Goal: Task Accomplishment & Management: Manage account settings

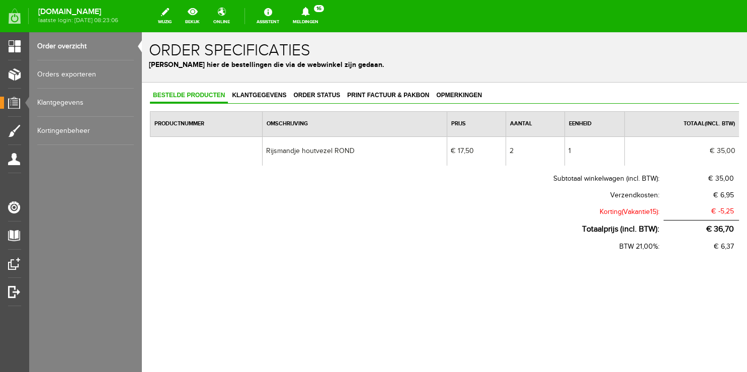
click at [77, 45] on link "Order overzicht" at bounding box center [85, 46] width 97 height 28
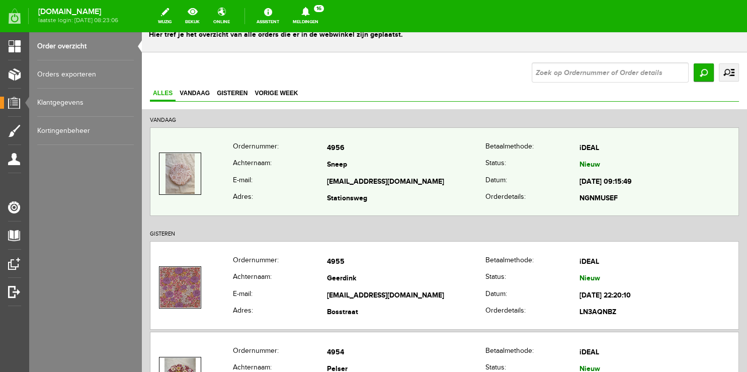
scroll to position [53, 0]
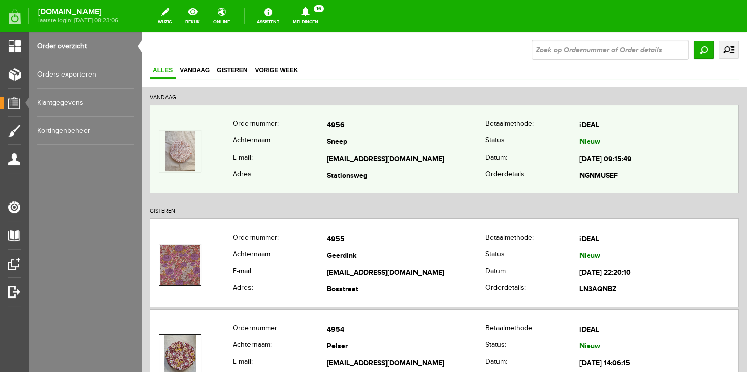
click at [304, 151] on th "E-mail:" at bounding box center [280, 159] width 94 height 17
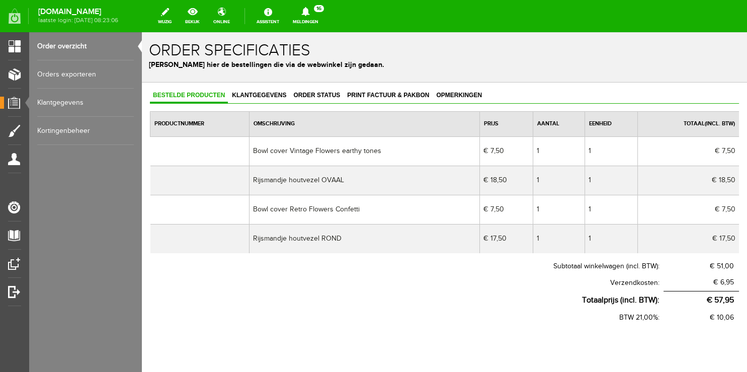
click at [59, 50] on link "Order overzicht" at bounding box center [85, 46] width 97 height 28
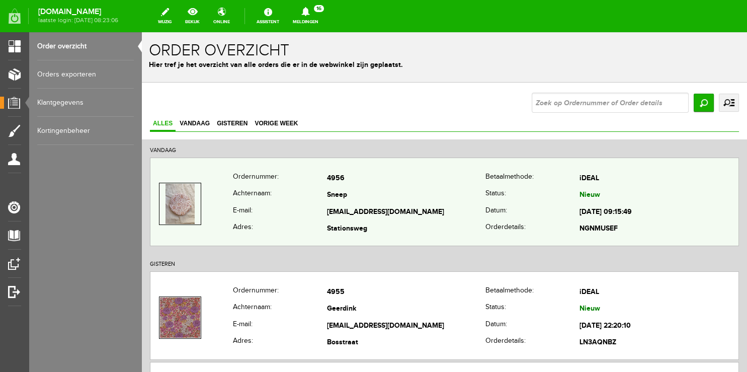
copy tr "[EMAIL_ADDRESS][DOMAIN_NAME]"
drag, startPoint x: 309, startPoint y: 204, endPoint x: 419, endPoint y: 207, distance: 110.2
click at [419, 207] on tr "E-mail: [EMAIL_ADDRESS][DOMAIN_NAME] Datum: [DATE] 09:15:49" at bounding box center [444, 212] width 588 height 17
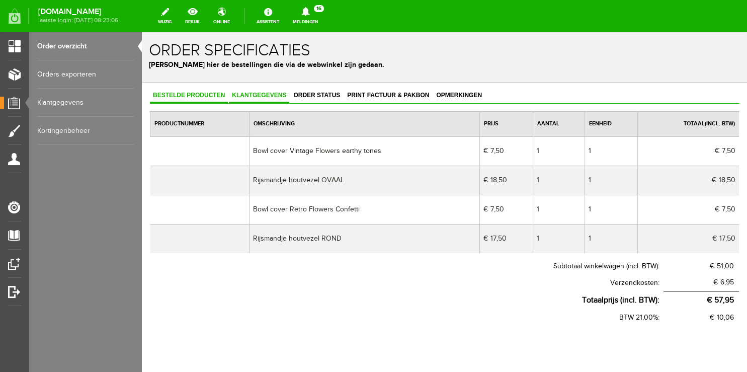
click at [258, 98] on span "Klantgegevens" at bounding box center [259, 95] width 60 height 7
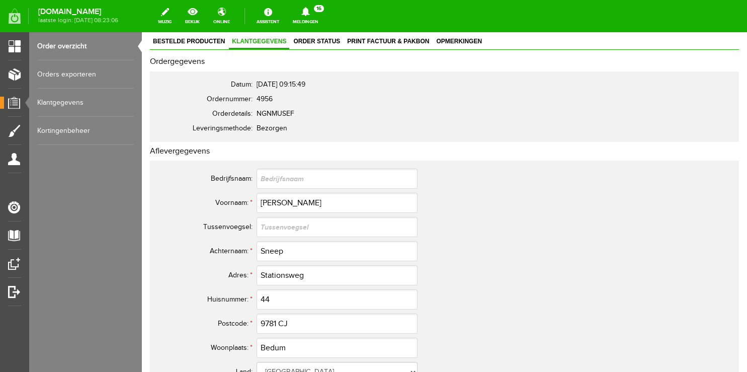
scroll to position [106, 0]
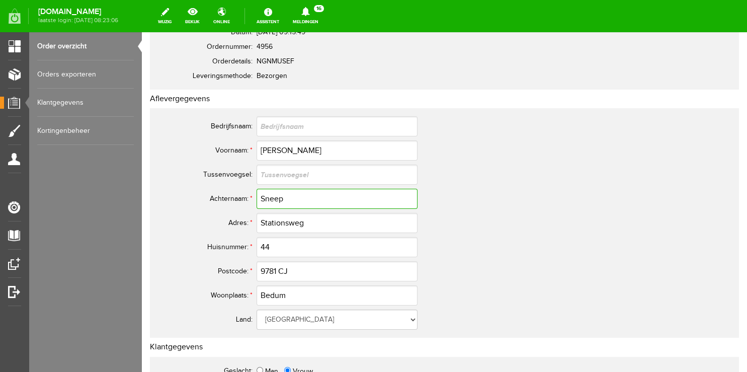
drag, startPoint x: 177, startPoint y: 188, endPoint x: 138, endPoint y: 186, distance: 38.8
click at [257, 189] on input "Sneep" at bounding box center [337, 199] width 161 height 20
drag, startPoint x: 293, startPoint y: 272, endPoint x: 106, endPoint y: 256, distance: 187.3
click at [257, 261] on input "9781 CJ" at bounding box center [337, 271] width 161 height 20
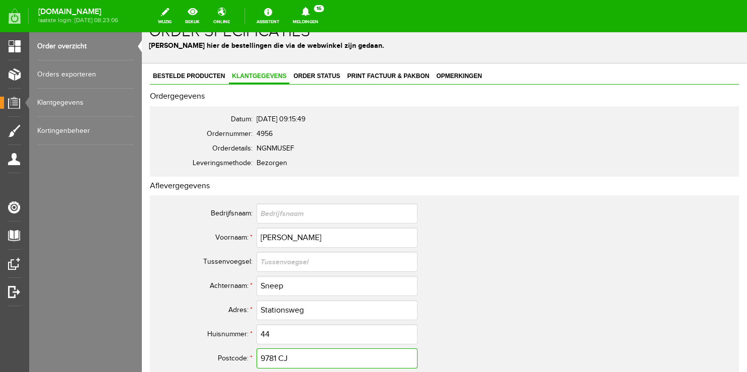
scroll to position [0, 0]
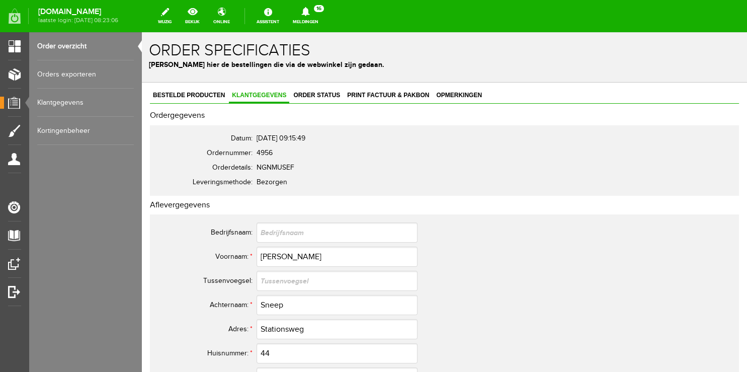
click at [80, 45] on link "Order overzicht" at bounding box center [85, 46] width 97 height 28
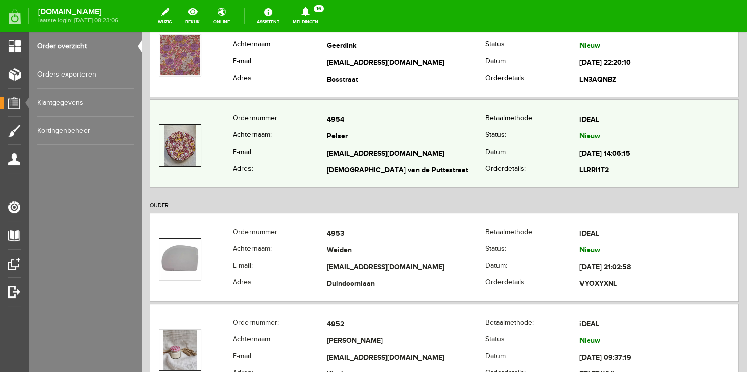
scroll to position [266, 0]
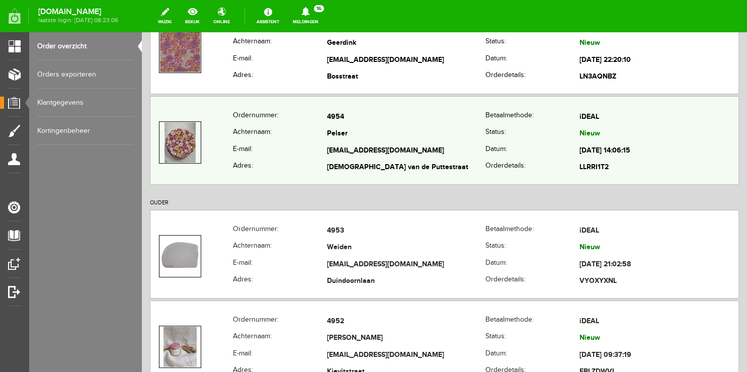
copy tr
drag, startPoint x: 313, startPoint y: 147, endPoint x: 460, endPoint y: 148, distance: 146.9
click at [460, 148] on tr "E-mail: [EMAIL_ADDRESS][DOMAIN_NAME] Datum: [DATE] 14:06:15" at bounding box center [444, 150] width 588 height 17
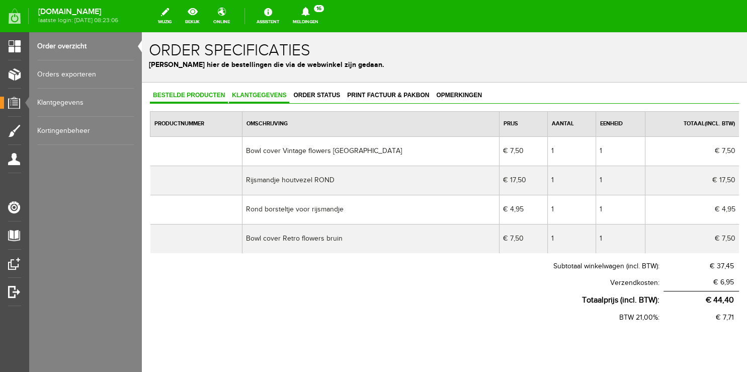
click at [251, 102] on link "Klantgegevens" at bounding box center [259, 96] width 60 height 15
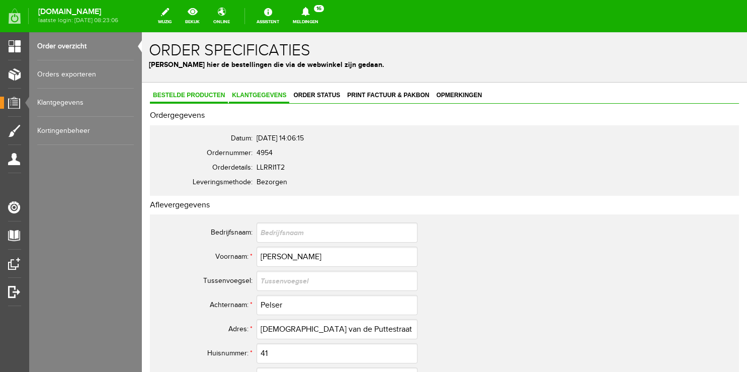
click at [196, 93] on span "Bestelde producten" at bounding box center [189, 95] width 78 height 7
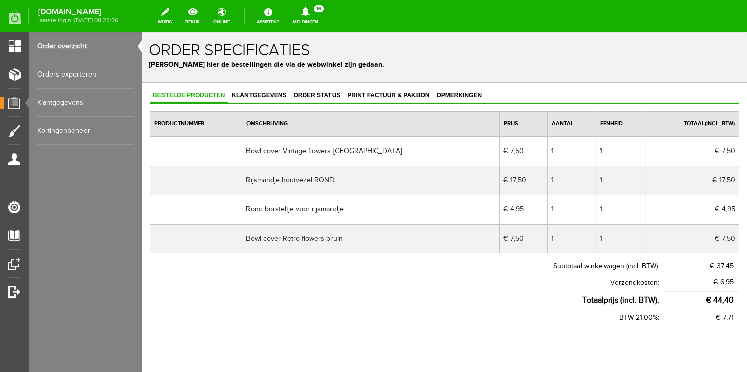
click at [83, 50] on link "Order overzicht" at bounding box center [85, 46] width 97 height 28
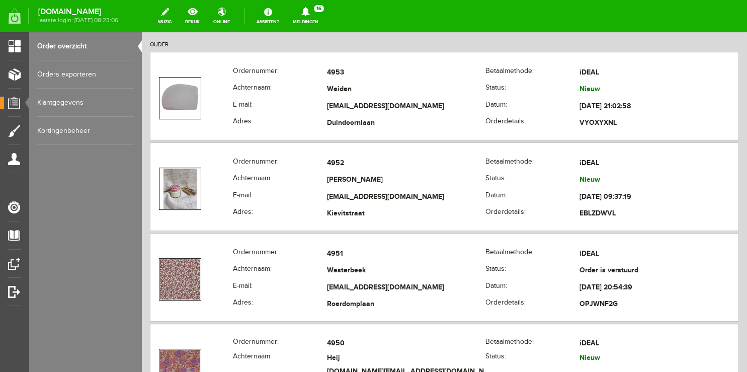
scroll to position [425, 0]
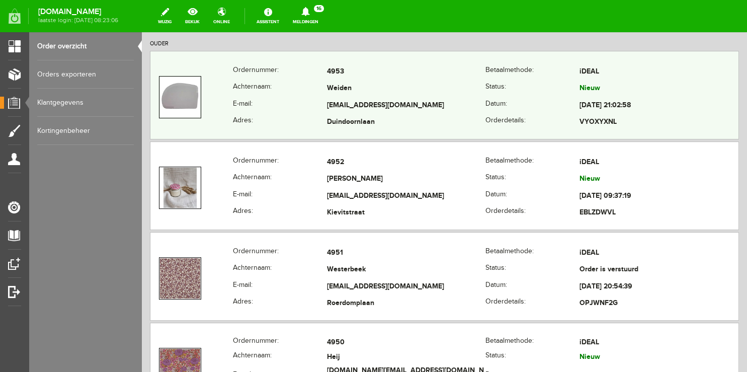
copy tr "[EMAIL_ADDRESS][DOMAIN_NAME]"
drag, startPoint x: 319, startPoint y: 100, endPoint x: 450, endPoint y: 98, distance: 130.8
click at [450, 98] on tr "E-mail: [EMAIL_ADDRESS][DOMAIN_NAME] Datum: [DATE] 21:02:58" at bounding box center [444, 105] width 588 height 17
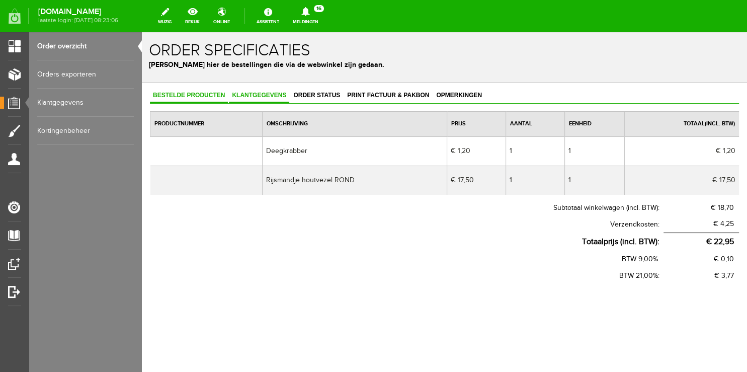
click at [263, 94] on span "Klantgegevens" at bounding box center [259, 95] width 60 height 7
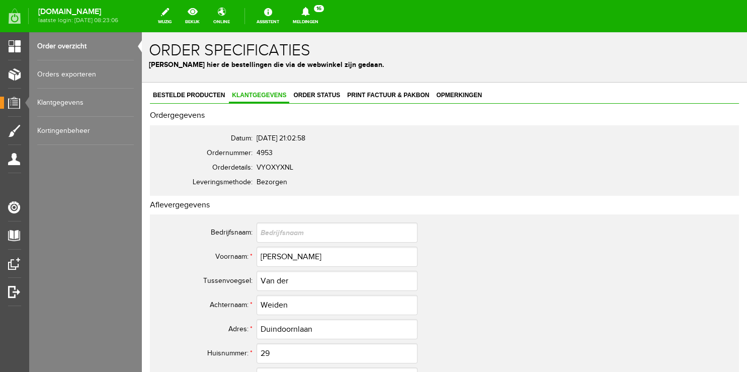
click at [81, 45] on link "Order overzicht" at bounding box center [85, 46] width 97 height 28
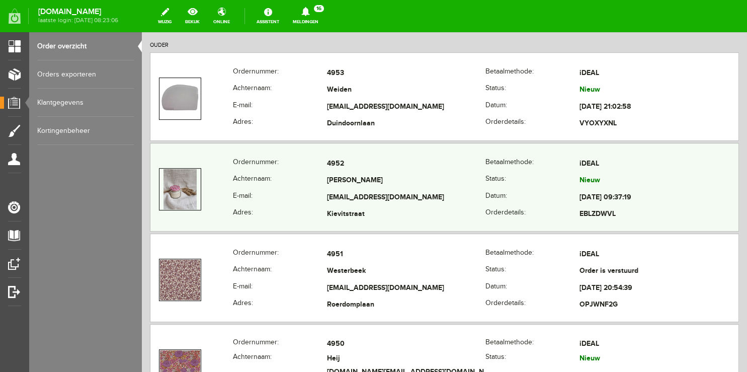
scroll to position [425, 0]
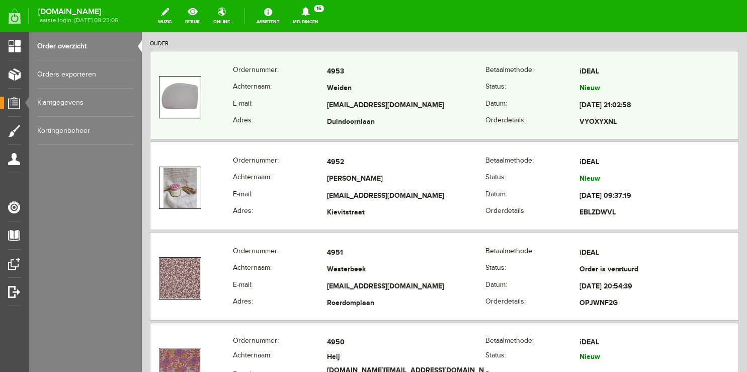
click at [307, 111] on th "E-mail:" at bounding box center [280, 105] width 94 height 17
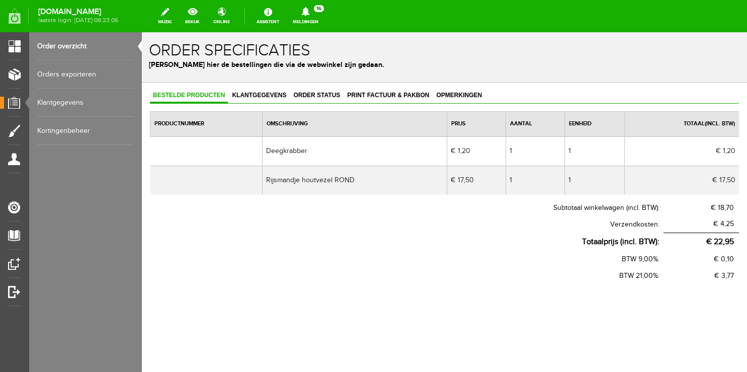
click at [75, 48] on link "Order overzicht" at bounding box center [85, 46] width 97 height 28
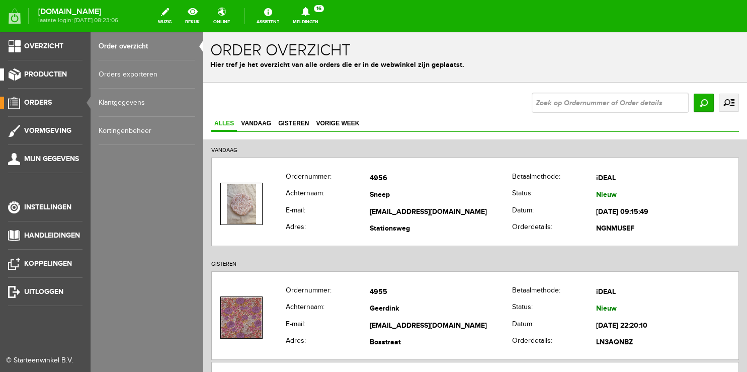
click at [51, 74] on span "Producten" at bounding box center [45, 74] width 43 height 9
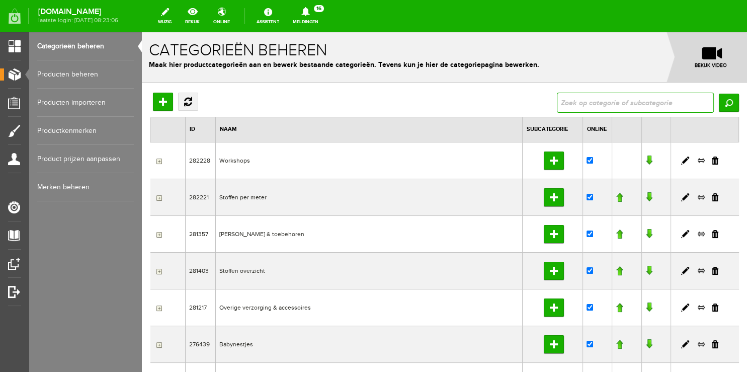
click at [581, 110] on input "text" at bounding box center [635, 103] width 157 height 20
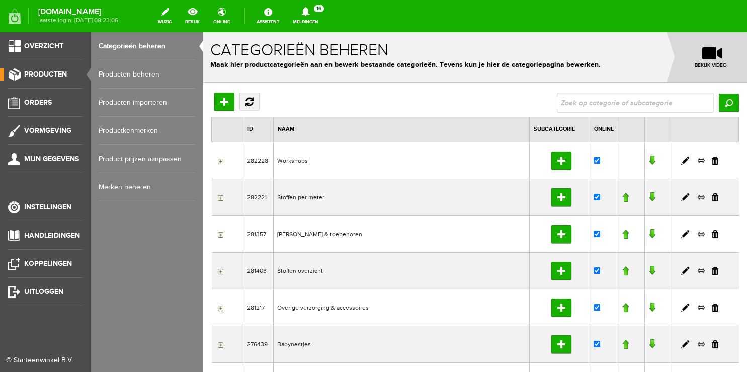
click at [138, 71] on link "Producten beheren" at bounding box center [147, 74] width 97 height 28
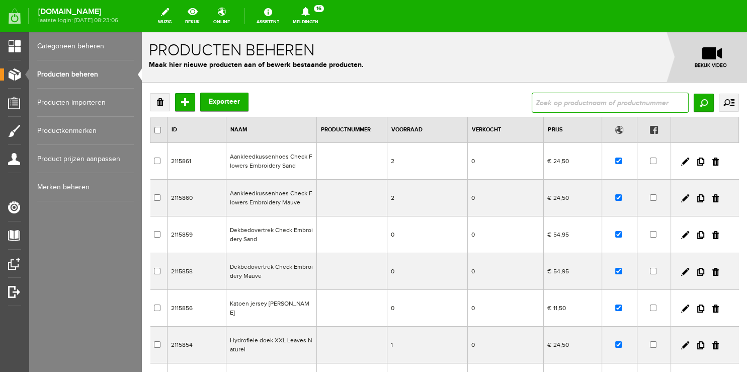
click at [600, 104] on input "text" at bounding box center [610, 103] width 157 height 20
type input "workshop"
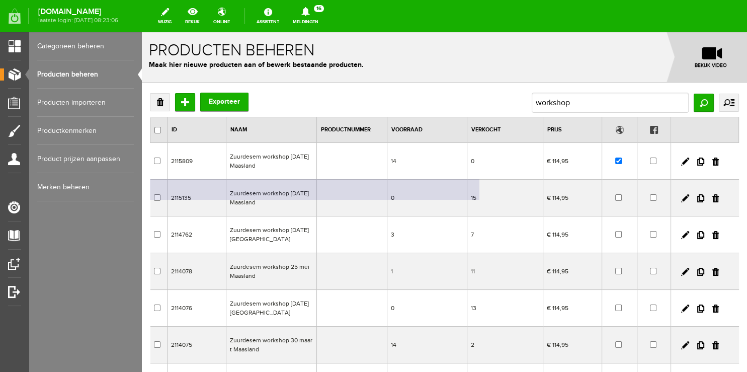
drag, startPoint x: 465, startPoint y: 192, endPoint x: 482, endPoint y: 202, distance: 19.8
click at [482, 202] on td "15" at bounding box center [505, 198] width 76 height 37
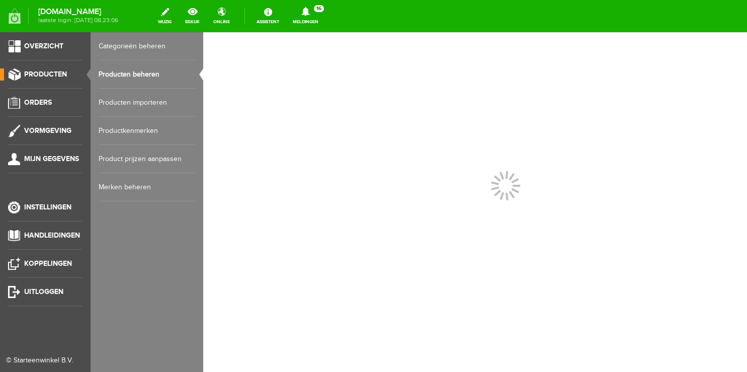
click at [122, 72] on link "Producten beheren" at bounding box center [147, 74] width 97 height 28
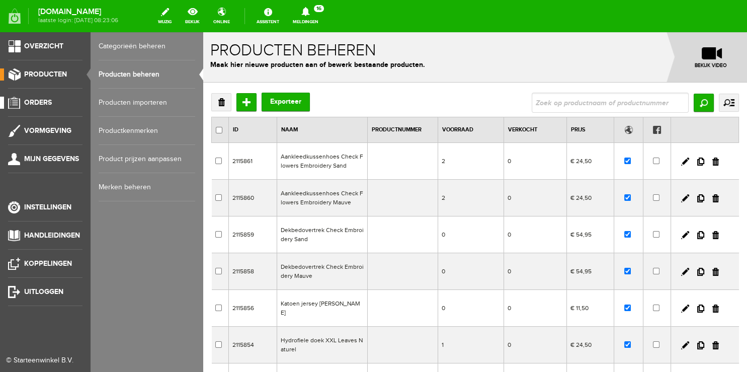
click at [39, 102] on span "Orders" at bounding box center [38, 102] width 28 height 9
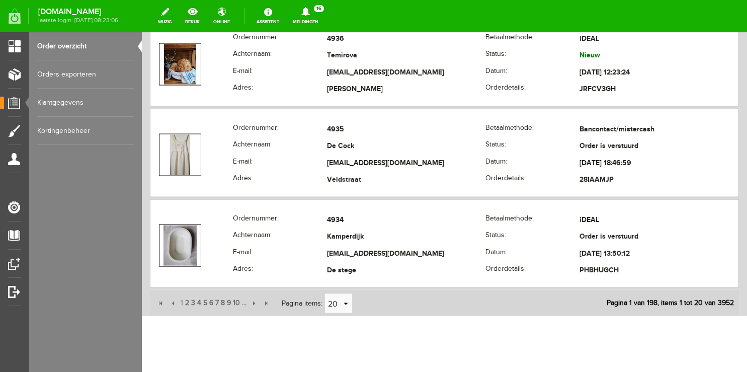
scroll to position [2010, 0]
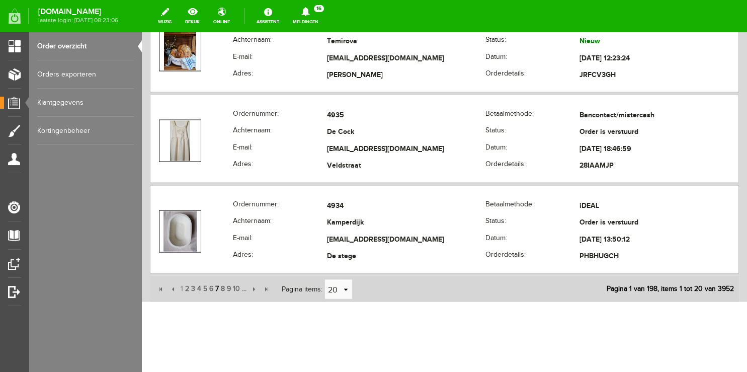
drag, startPoint x: 188, startPoint y: 285, endPoint x: 216, endPoint y: 277, distance: 28.7
click at [188, 285] on span "2" at bounding box center [187, 289] width 6 height 20
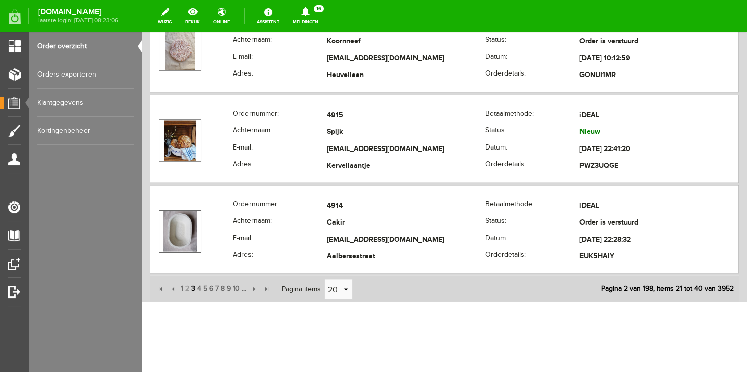
click at [192, 283] on span "3" at bounding box center [193, 289] width 6 height 20
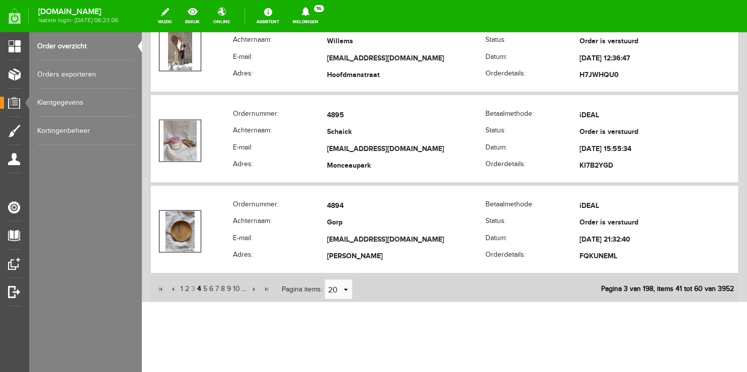
click at [200, 287] on span "4" at bounding box center [199, 289] width 6 height 20
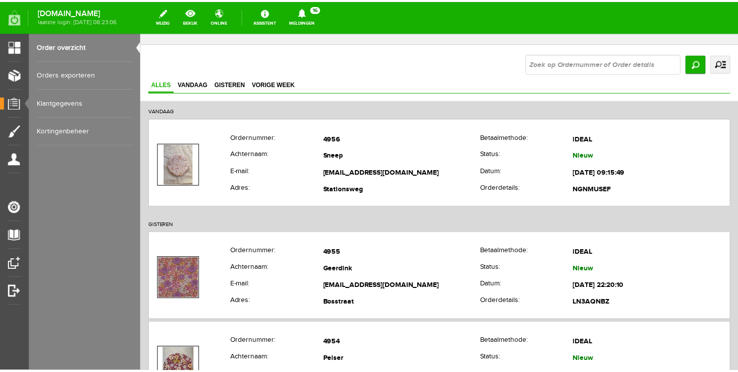
scroll to position [0, 0]
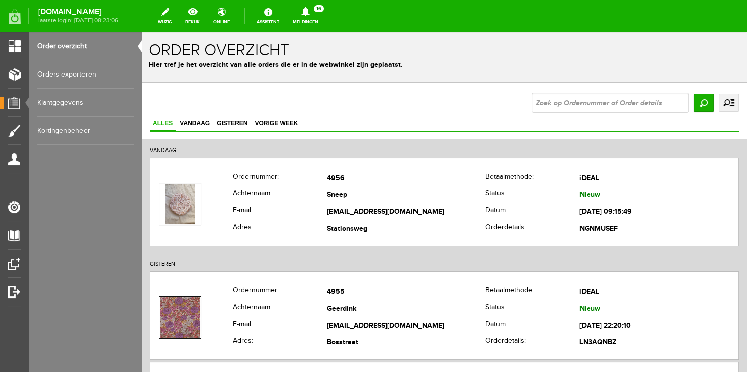
click at [313, 14] on icon at bounding box center [306, 11] width 26 height 9
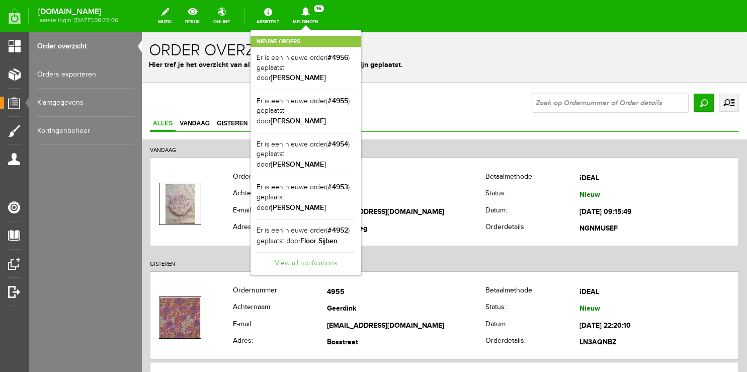
click at [318, 252] on link "View all notifications" at bounding box center [306, 260] width 99 height 17
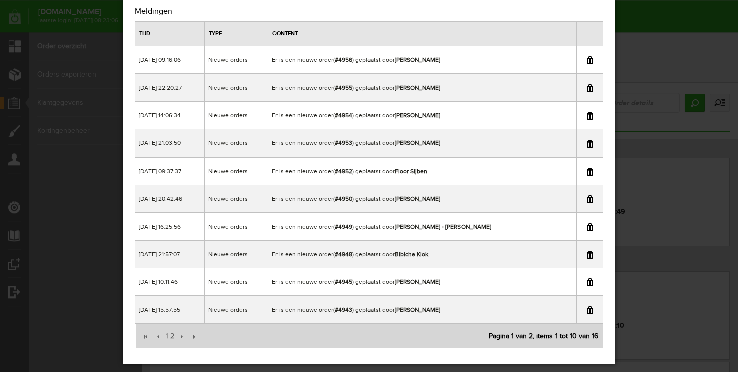
scroll to position [42, 0]
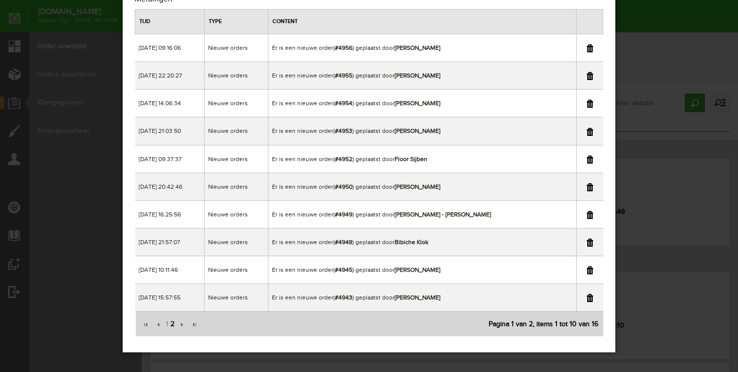
click at [173, 325] on span "2" at bounding box center [173, 324] width 6 height 20
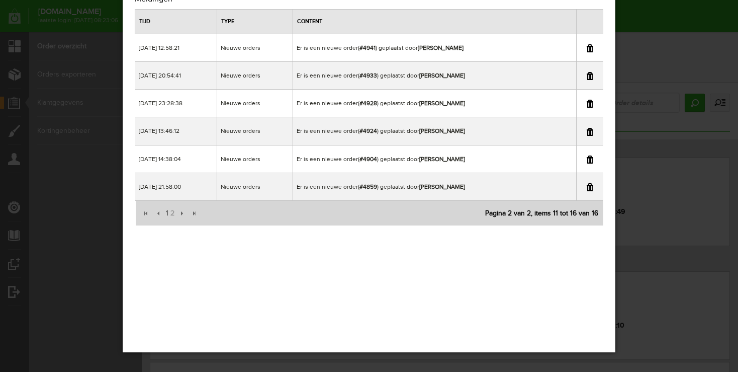
scroll to position [0, 0]
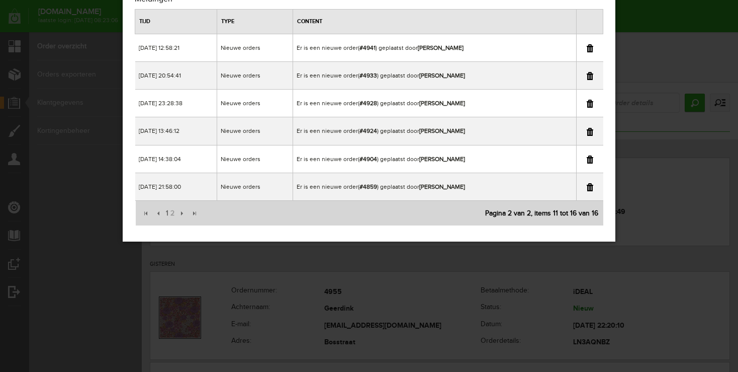
click at [590, 104] on link at bounding box center [590, 104] width 7 height 8
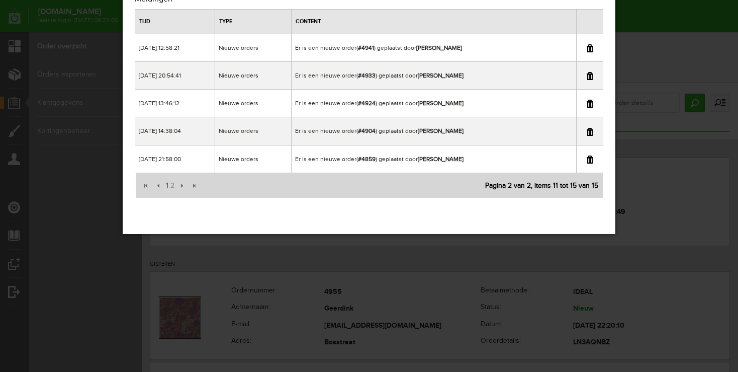
click at [642, 107] on div "×" at bounding box center [369, 144] width 738 height 372
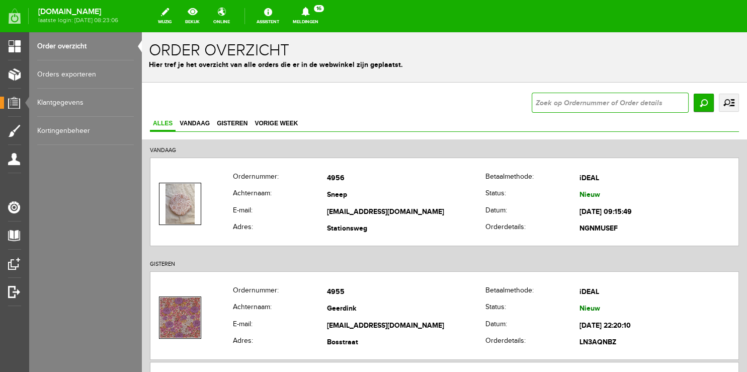
click at [642, 106] on input "text" at bounding box center [610, 103] width 157 height 20
type input "4928"
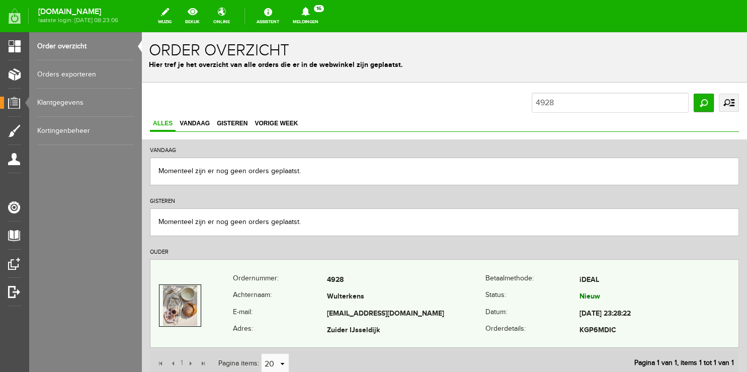
click at [286, 289] on th "Achternaam:" at bounding box center [280, 297] width 94 height 17
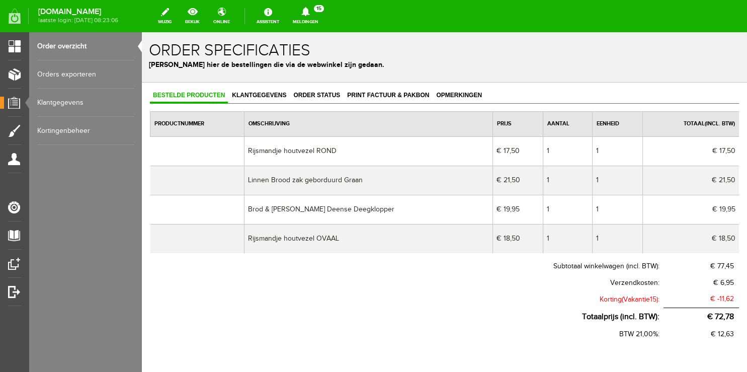
drag, startPoint x: 300, startPoint y: 93, endPoint x: 296, endPoint y: 108, distance: 15.1
click at [301, 94] on span "Order status" at bounding box center [316, 95] width 53 height 7
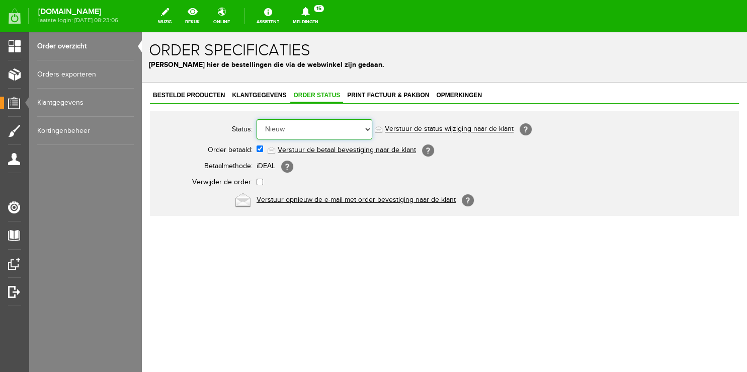
select select "5"
click option "Order is verstuurd" at bounding box center [142, 32] width 0 height 0
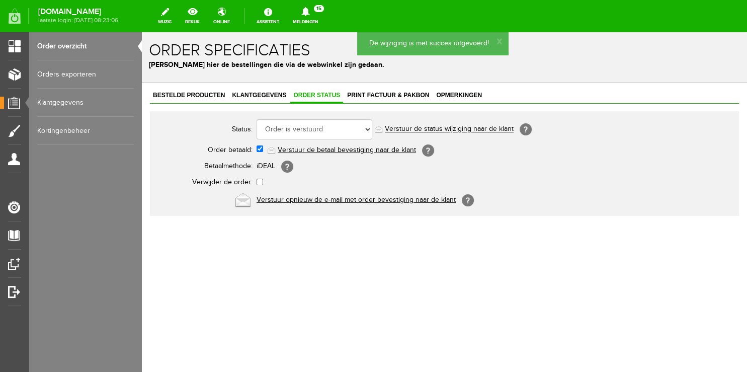
click at [68, 45] on link "Order overzicht" at bounding box center [85, 46] width 97 height 28
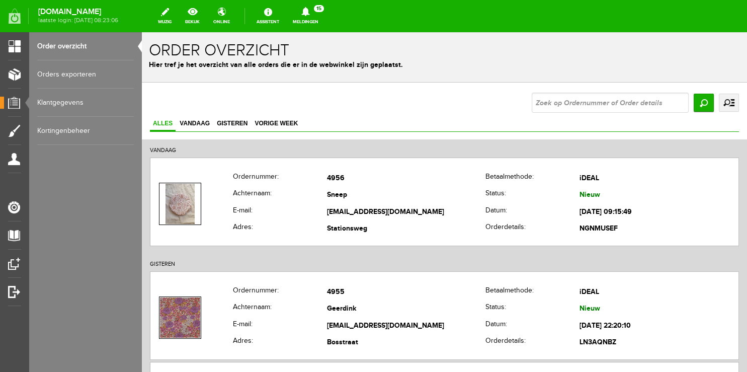
click at [317, 16] on link "Meldingen 15 Nieuwe orders Er is een nieuwe order( #4956 ) geplaatst door [PERS…" at bounding box center [306, 16] width 38 height 22
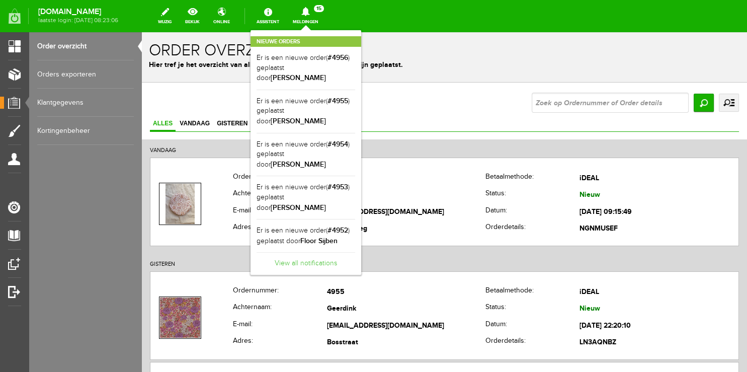
click at [325, 252] on link "View all notifications" at bounding box center [306, 260] width 99 height 17
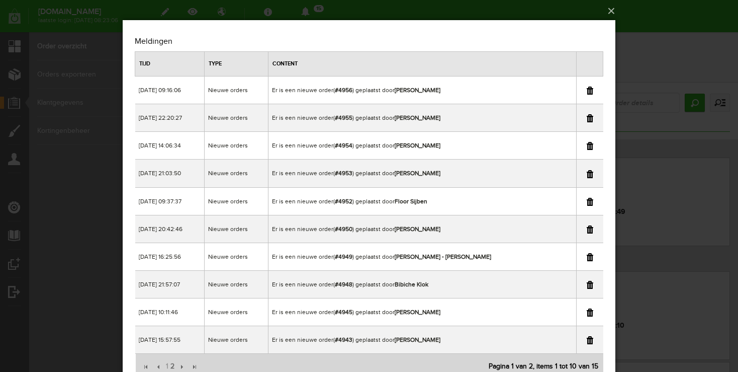
scroll to position [42, 0]
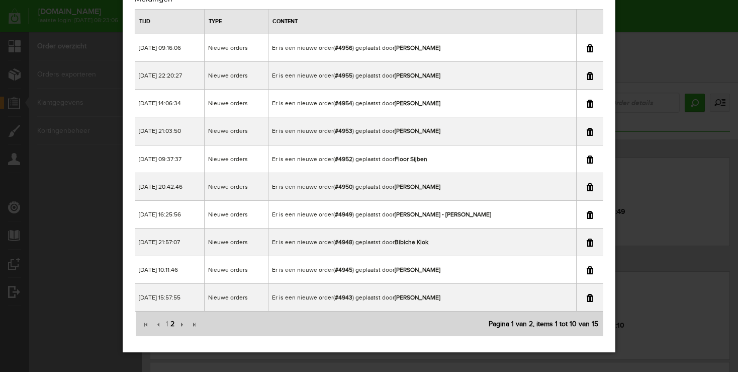
click at [171, 319] on span "2" at bounding box center [173, 324] width 6 height 20
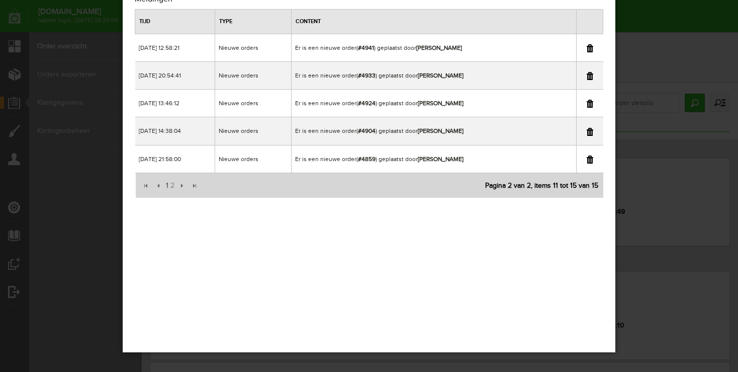
scroll to position [0, 0]
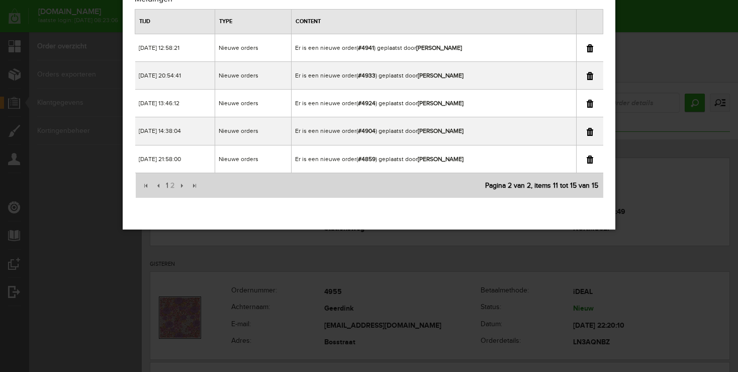
drag, startPoint x: 665, startPoint y: 15, endPoint x: 653, endPoint y: 31, distance: 20.5
click at [665, 14] on div "×" at bounding box center [369, 144] width 738 height 372
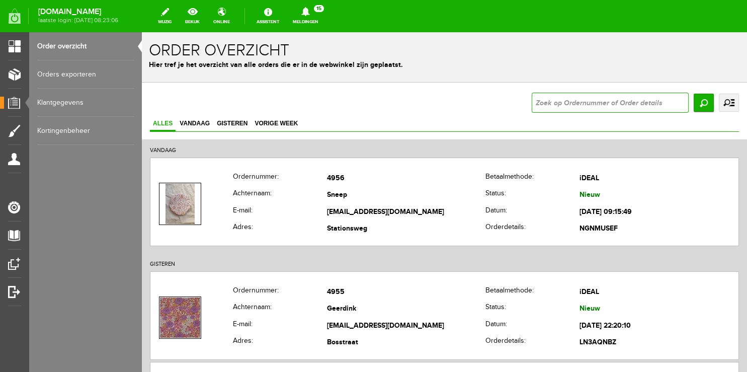
click at [604, 103] on input "text" at bounding box center [610, 103] width 157 height 20
type input "4933"
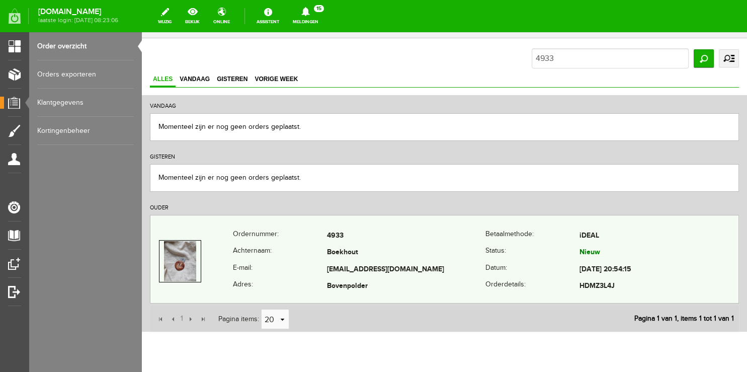
scroll to position [78, 0]
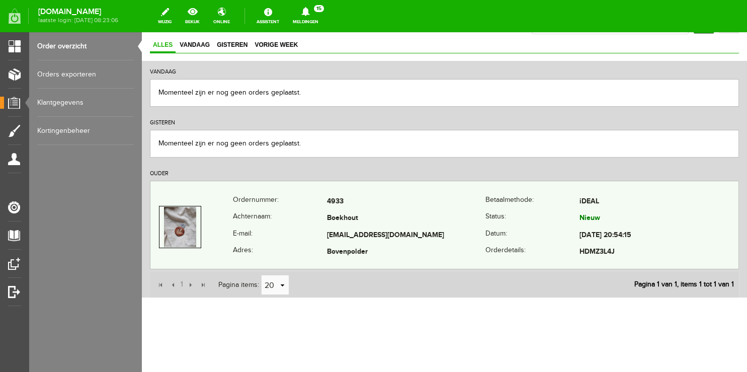
click at [279, 227] on th "E-mail:" at bounding box center [280, 235] width 94 height 17
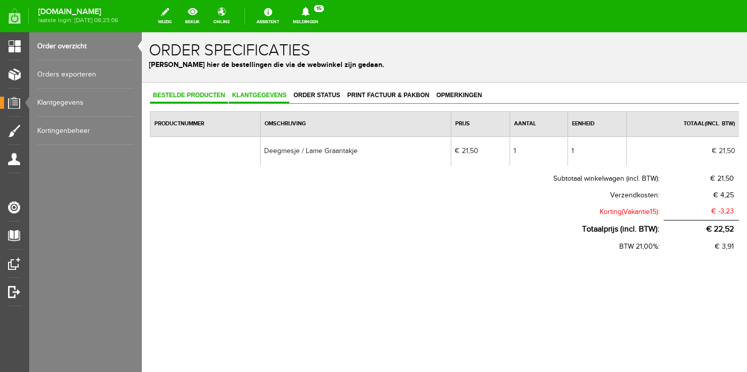
click at [267, 98] on span "Klantgegevens" at bounding box center [259, 95] width 60 height 7
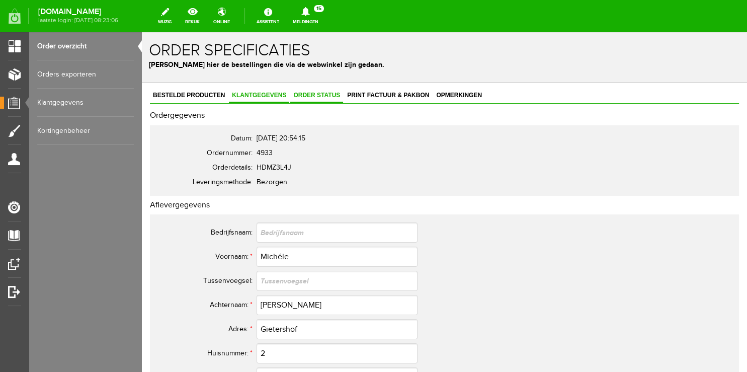
click at [315, 96] on span "Order status" at bounding box center [316, 95] width 53 height 7
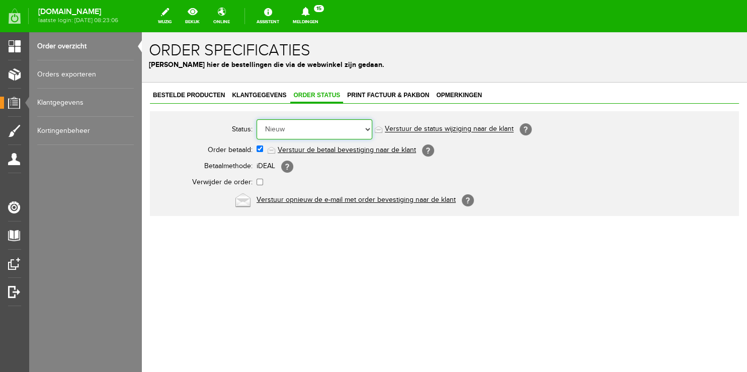
select select "5"
click option "Order is verstuurd" at bounding box center [142, 32] width 0 height 0
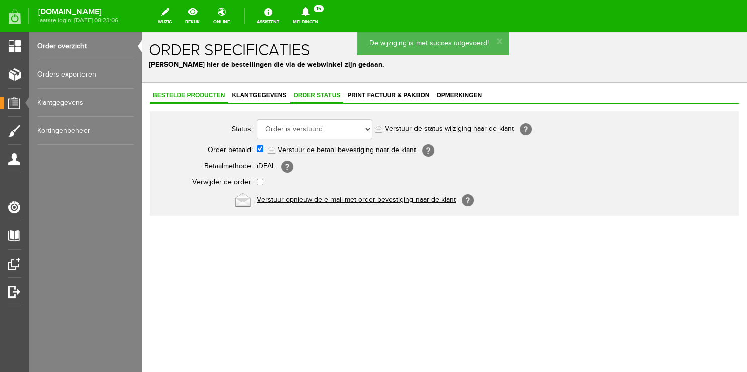
click at [208, 98] on span "Bestelde producten" at bounding box center [189, 95] width 78 height 7
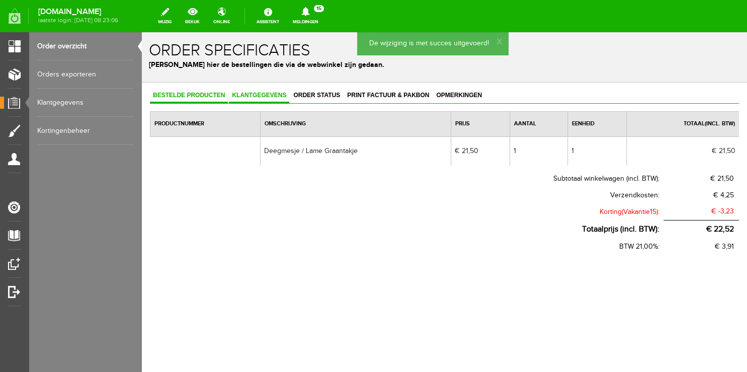
click at [269, 94] on span "Klantgegevens" at bounding box center [259, 95] width 60 height 7
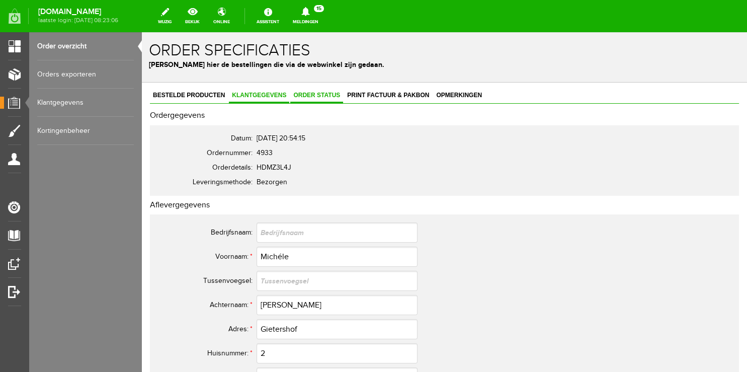
click at [317, 95] on span "Order status" at bounding box center [316, 95] width 53 height 7
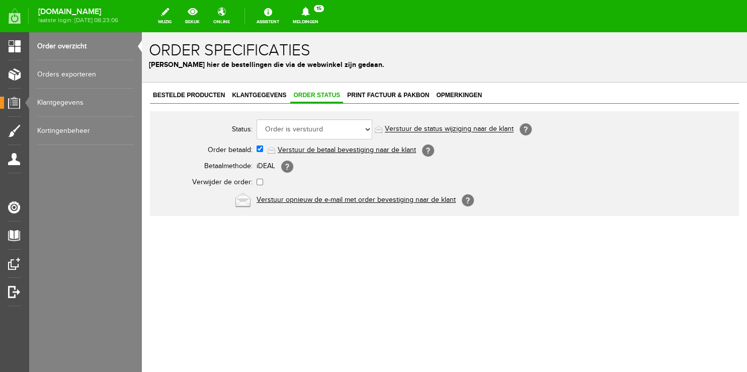
drag, startPoint x: 319, startPoint y: 10, endPoint x: 316, endPoint y: 23, distance: 13.8
click at [318, 10] on icon at bounding box center [306, 11] width 26 height 9
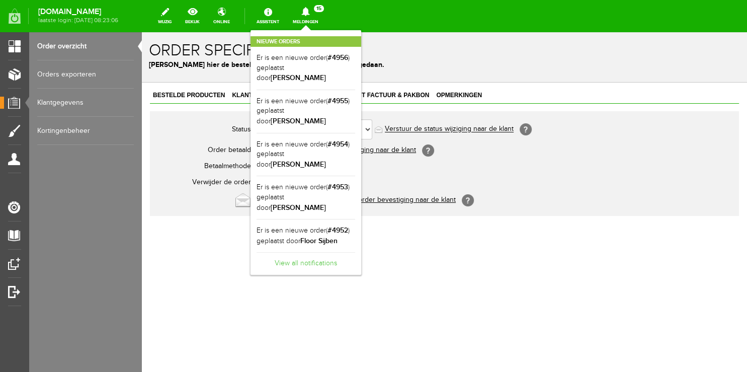
click at [308, 252] on link "View all notifications" at bounding box center [306, 260] width 99 height 17
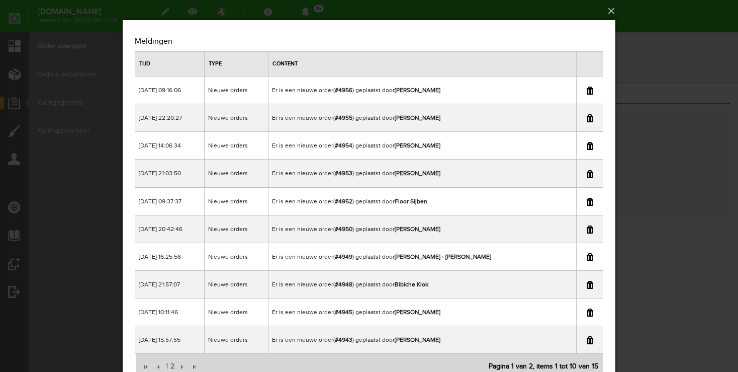
scroll to position [42, 0]
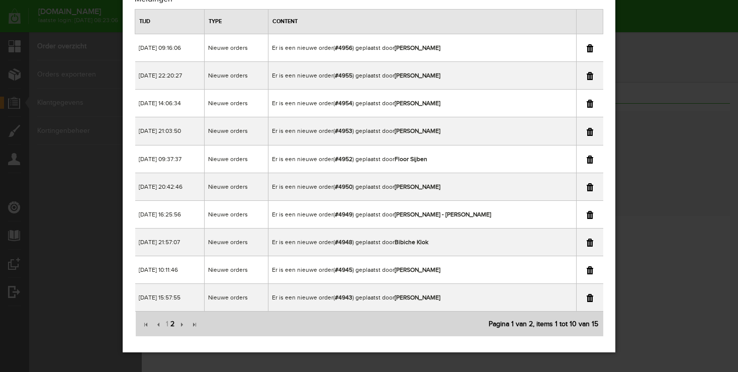
click at [174, 321] on span "2" at bounding box center [173, 324] width 6 height 20
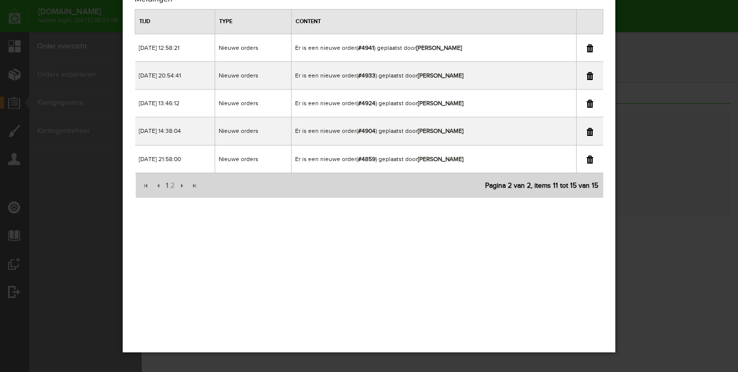
scroll to position [0, 0]
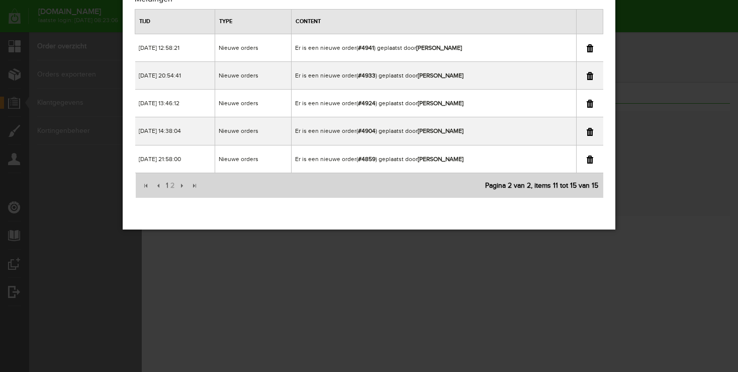
click at [591, 72] on link at bounding box center [590, 76] width 7 height 8
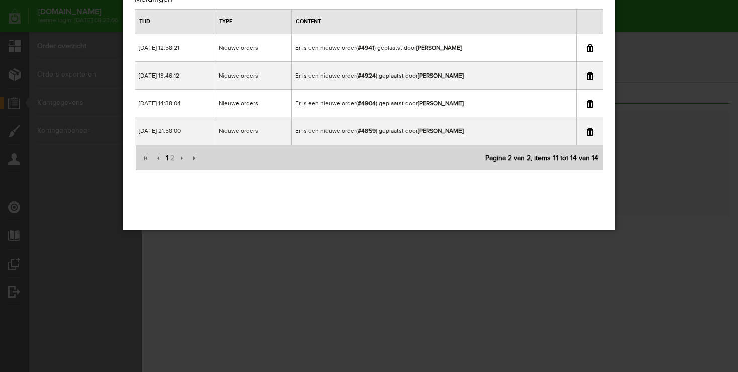
click at [165, 161] on span "1" at bounding box center [167, 158] width 5 height 20
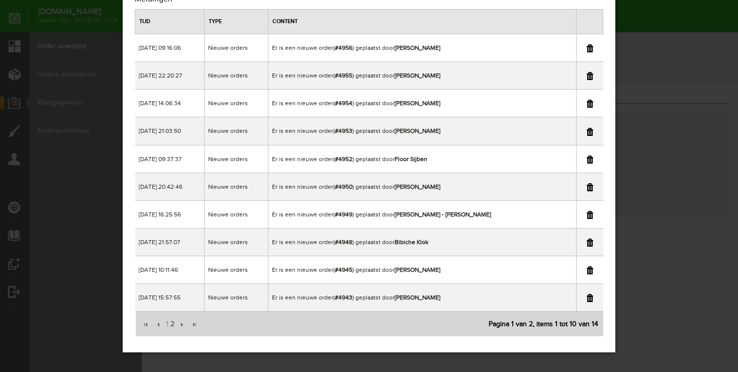
click at [679, 103] on div "×" at bounding box center [369, 144] width 738 height 372
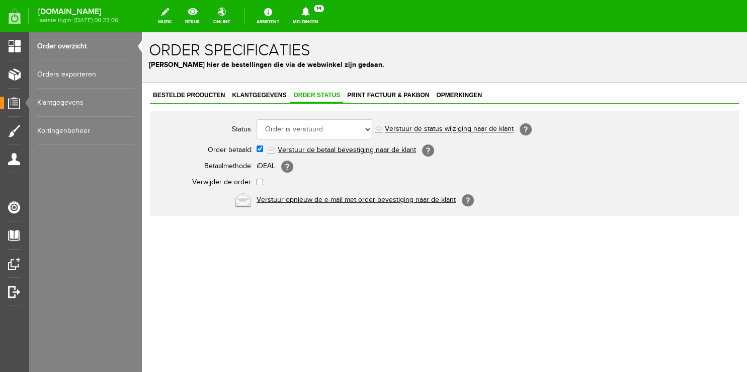
click at [75, 49] on link "Order overzicht" at bounding box center [85, 46] width 97 height 28
